Goal: Task Accomplishment & Management: Use online tool/utility

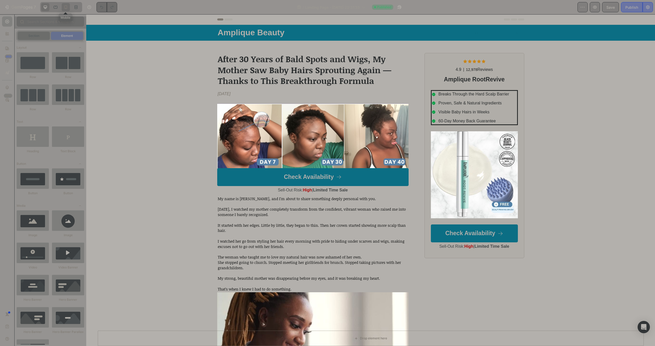
click at [64, 9] on icon at bounding box center [65, 7] width 5 height 5
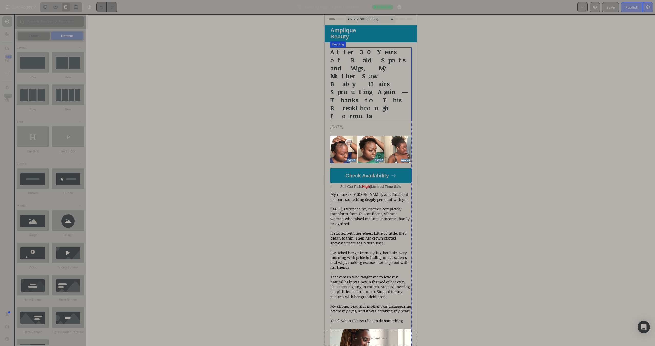
click at [380, 76] on strong "After 30 Years of Bald Spots and Wigs, My Mother Saw Baby Hairs Sprouting Again…" at bounding box center [367, 84] width 75 height 72
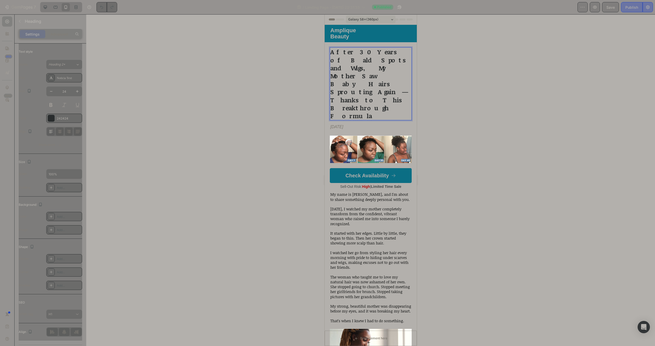
click at [381, 75] on strong "After 30 Years of Bald Spots and Wigs, My Mother Saw Baby Hairs Sprouting Again…" at bounding box center [367, 84] width 75 height 72
click at [388, 77] on p "After 30 Years of Bald Spots and Wigs, My Mother Saw Baby Hairs Sprouting Again…" at bounding box center [370, 84] width 81 height 72
click at [44, 7] on icon at bounding box center [45, 7] width 3 height 3
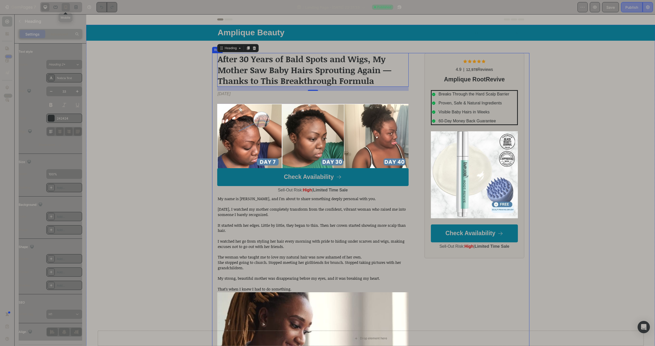
scroll to position [20, 0]
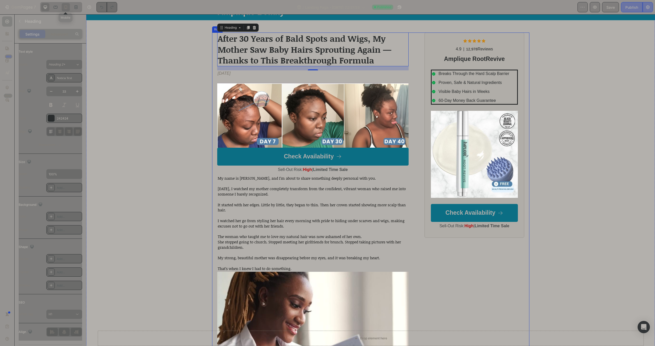
click at [68, 7] on icon at bounding box center [65, 7] width 5 height 5
type input "24"
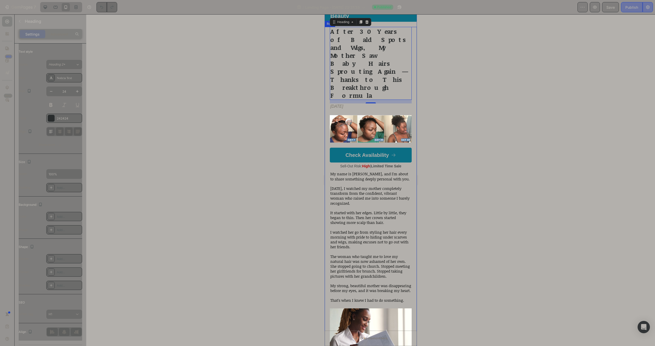
scroll to position [15, 0]
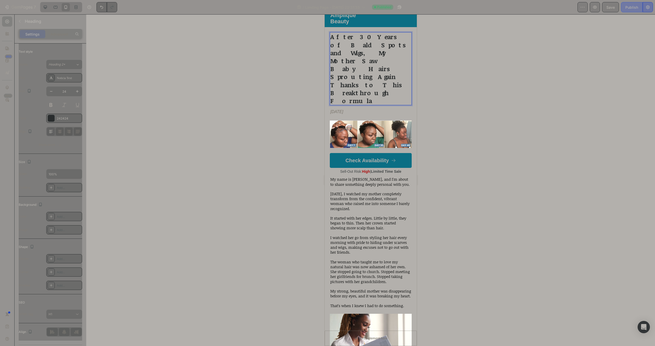
click at [634, 7] on div "Publish" at bounding box center [631, 7] width 13 height 5
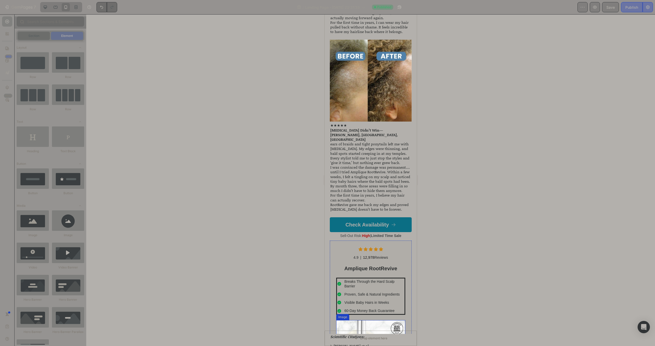
scroll to position [5110, 0]
